Goal: Task Accomplishment & Management: Manage account settings

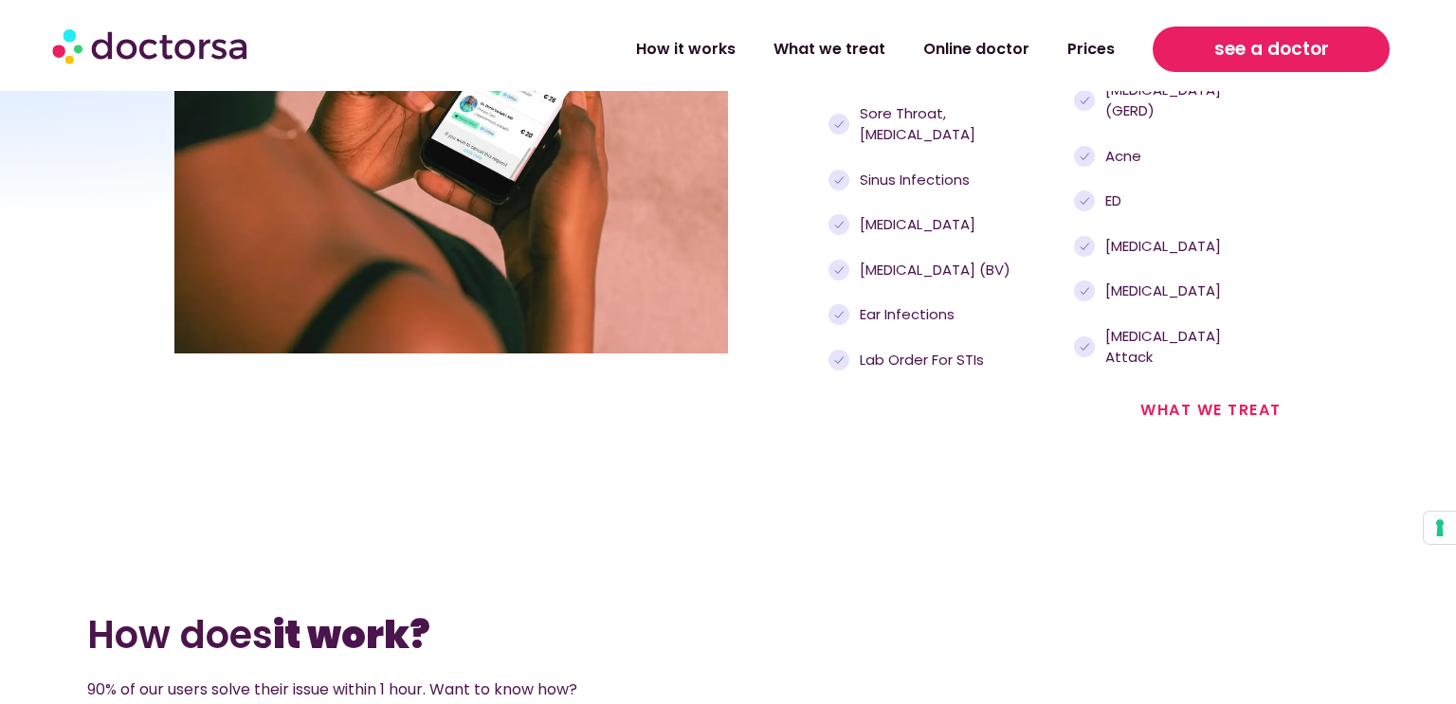
scroll to position [2275, 0]
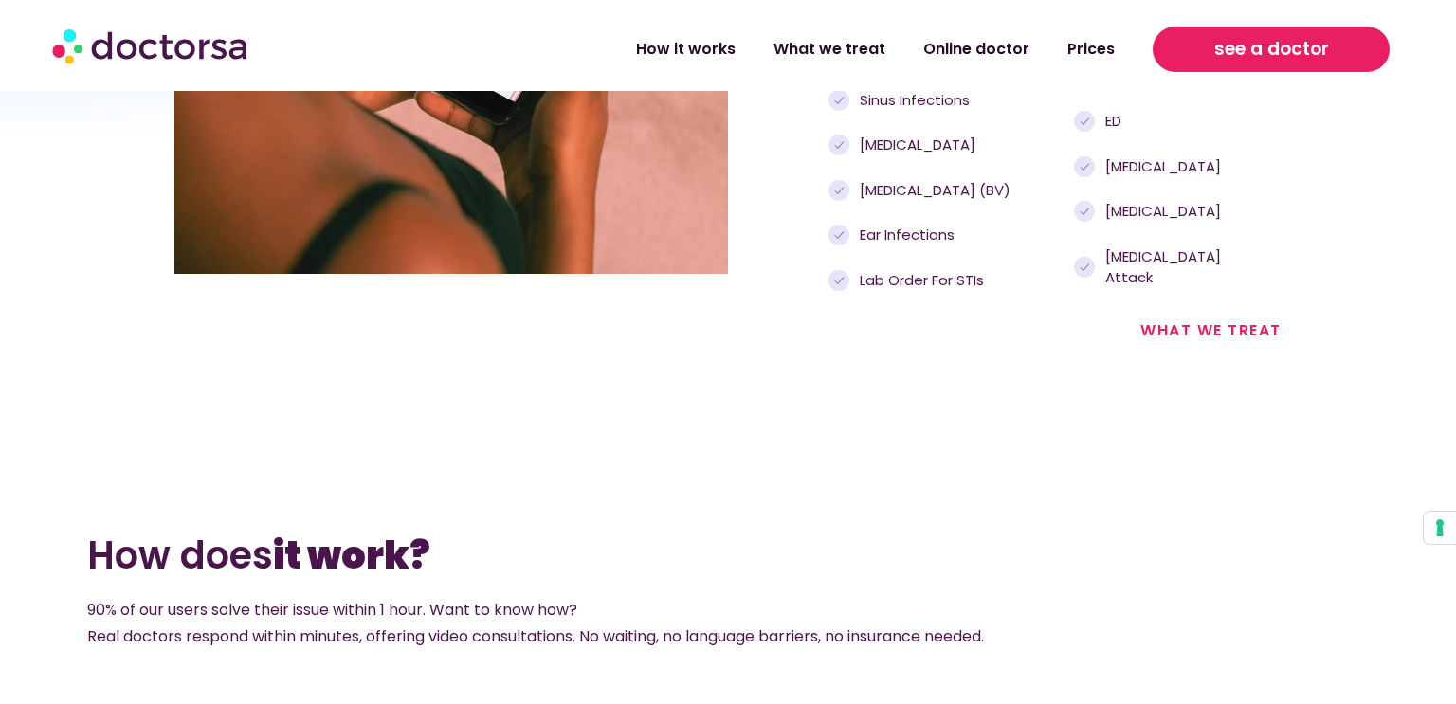
click at [1188, 41] on link "see a doctor" at bounding box center [1270, 49] width 237 height 45
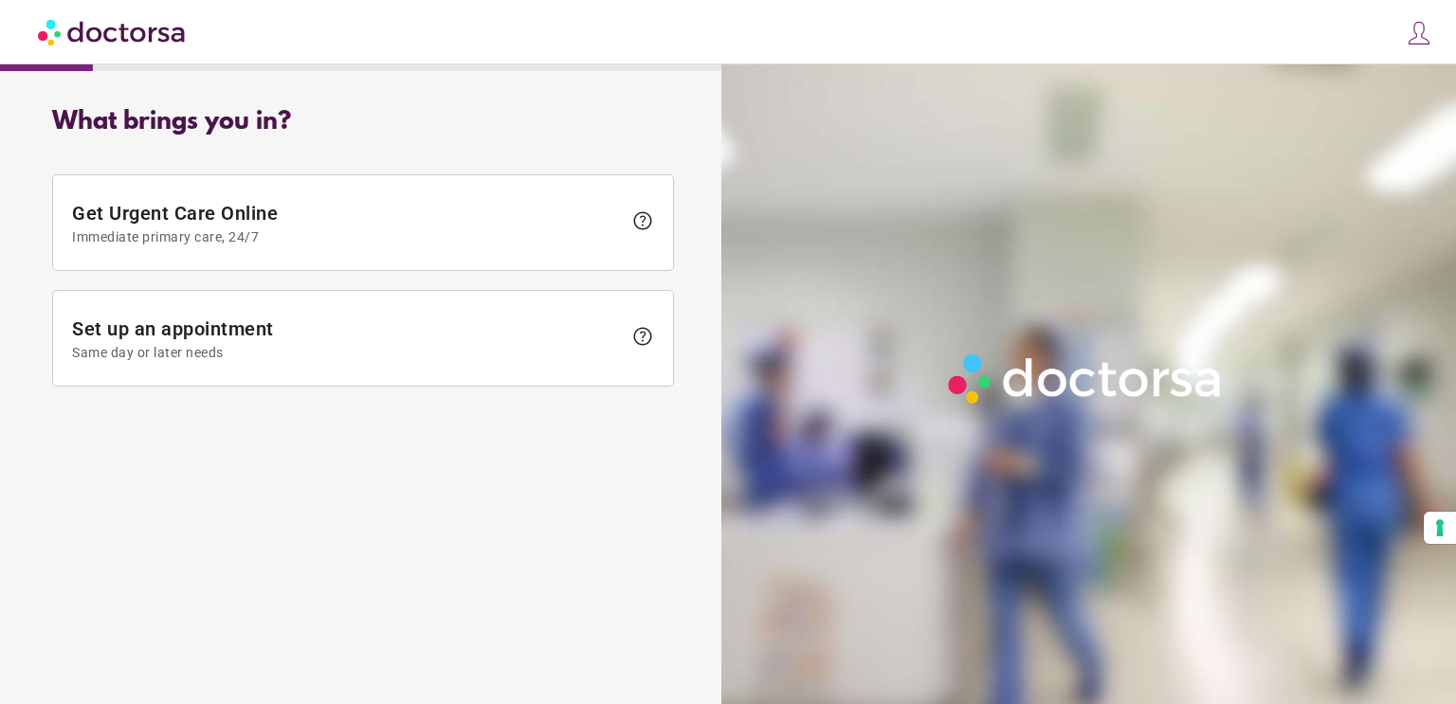
type input "**********"
click at [1424, 31] on img at bounding box center [1419, 33] width 27 height 27
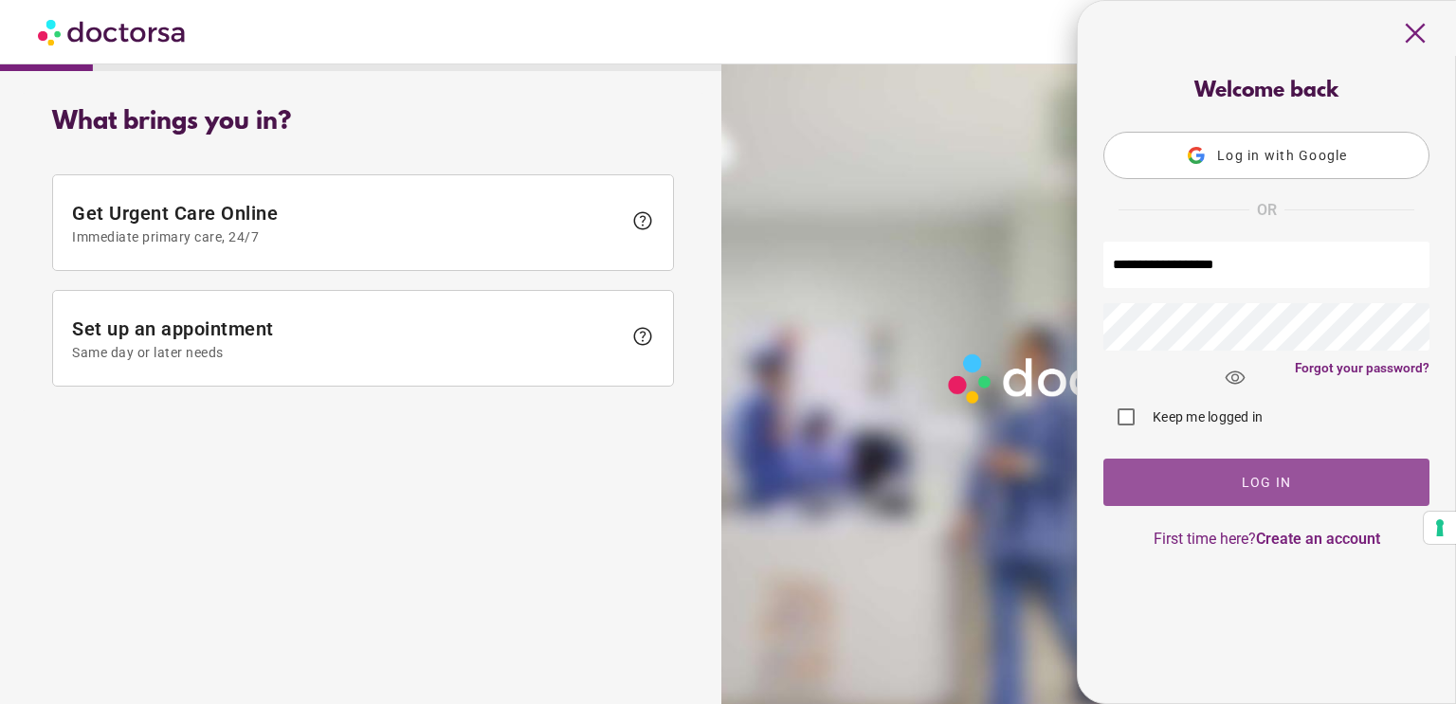
click at [1278, 476] on span "button" at bounding box center [1266, 482] width 326 height 47
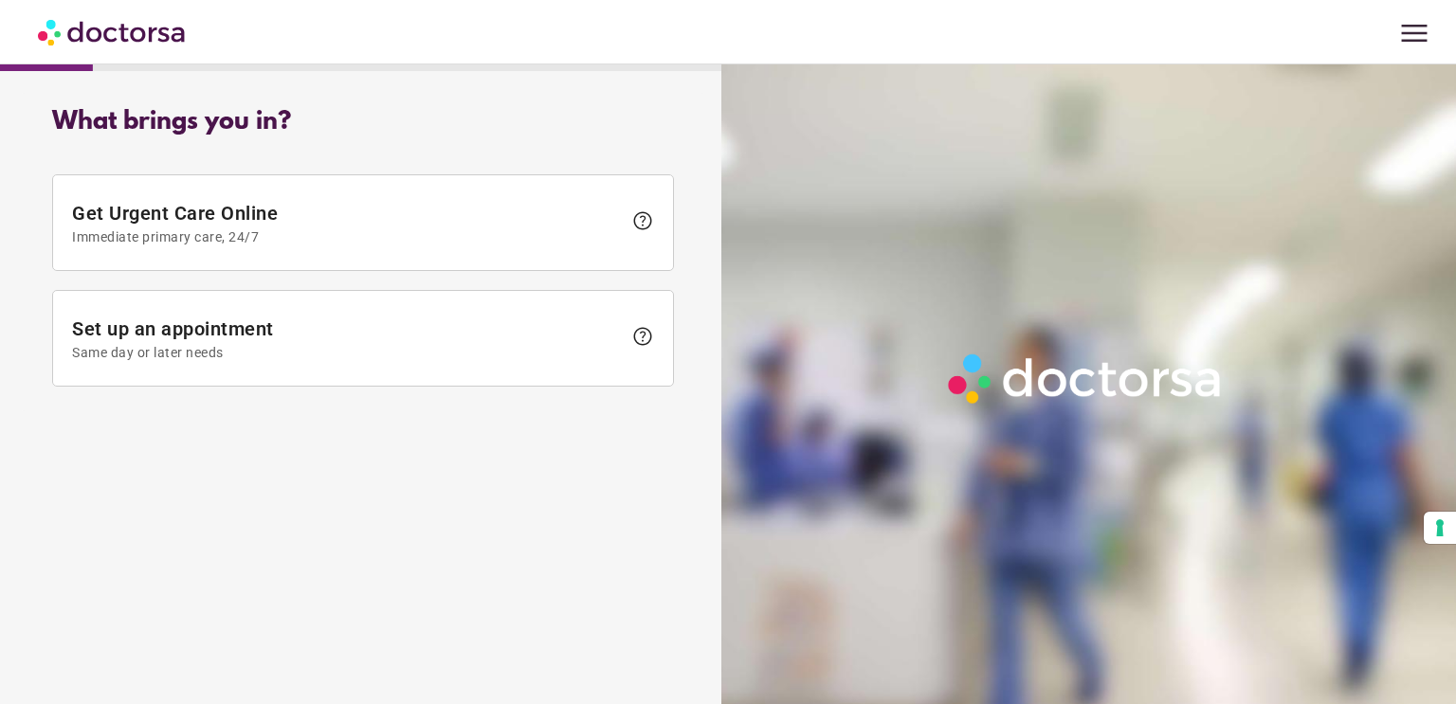
click at [1405, 18] on span "menu" at bounding box center [1414, 33] width 36 height 36
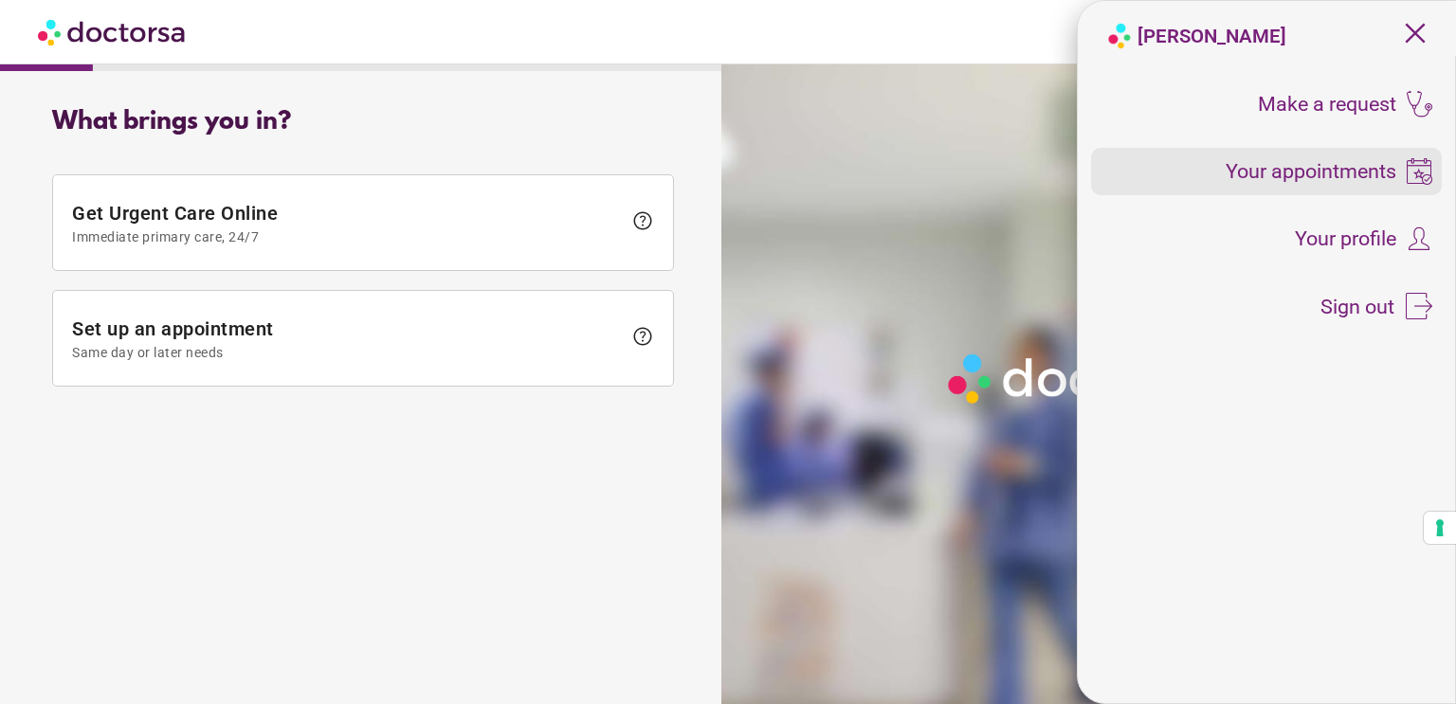
click at [1326, 166] on span "Your appointments" at bounding box center [1310, 171] width 171 height 21
